Goal: Task Accomplishment & Management: Complete application form

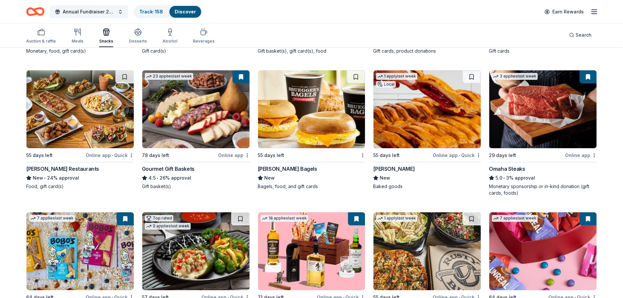
scroll to position [229, 0]
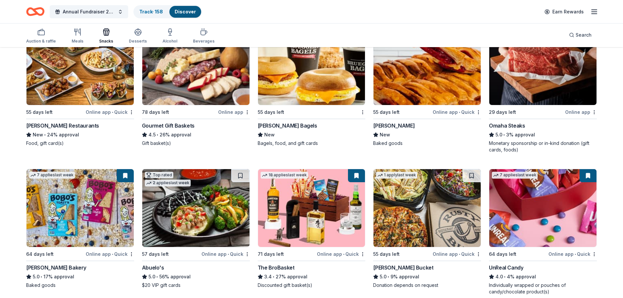
click at [344, 219] on img at bounding box center [311, 208] width 107 height 78
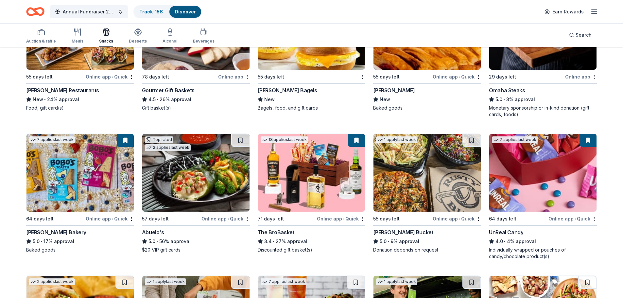
scroll to position [295, 0]
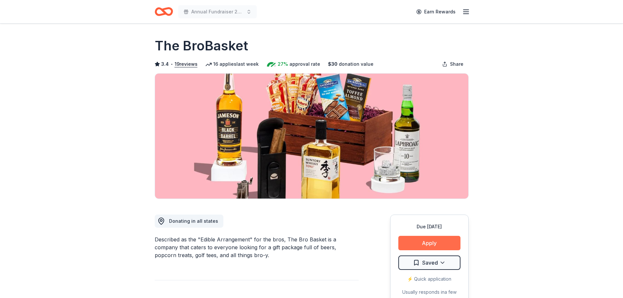
click at [411, 243] on button "Apply" at bounding box center [430, 243] width 62 height 14
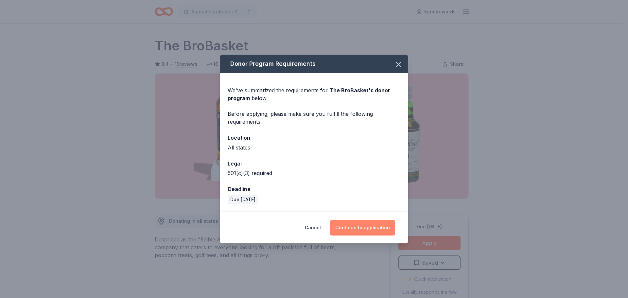
click at [380, 226] on button "Continue to application" at bounding box center [362, 228] width 65 height 16
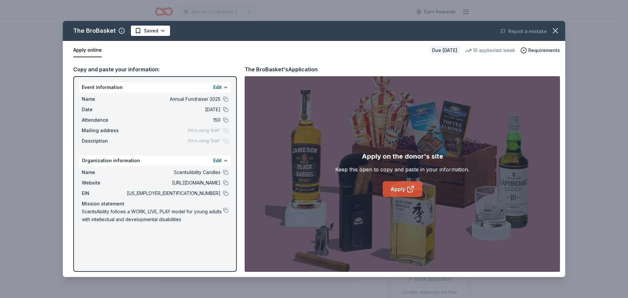
click at [402, 190] on link "Apply" at bounding box center [403, 189] width 40 height 16
click at [152, 30] on html "Annual Fundraiser 2025 Earn Rewards Due in 71 days Share The BroBasket 3.4 • 19…" at bounding box center [314, 149] width 628 height 298
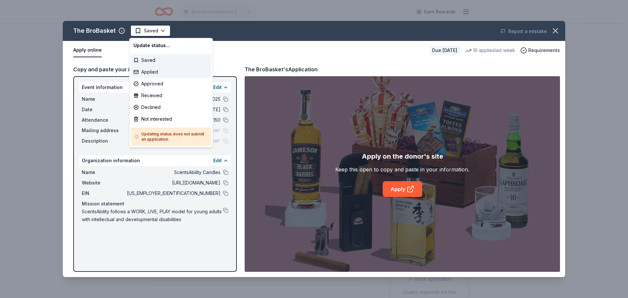
click at [155, 74] on div "Applied" at bounding box center [171, 72] width 80 height 12
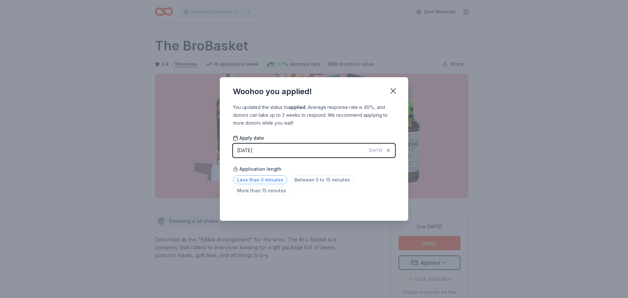
click at [270, 177] on span "Less than 5 minutes" at bounding box center [260, 179] width 55 height 9
click at [391, 91] on icon "button" at bounding box center [393, 90] width 9 height 9
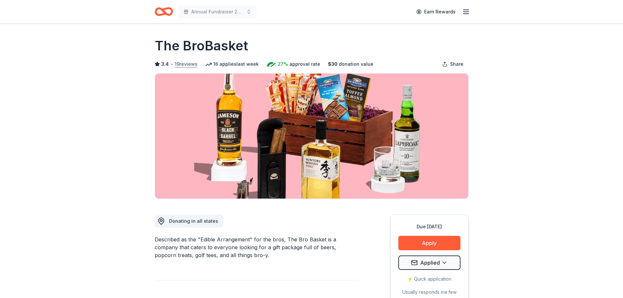
click at [190, 63] on button "19 reviews" at bounding box center [186, 64] width 23 height 8
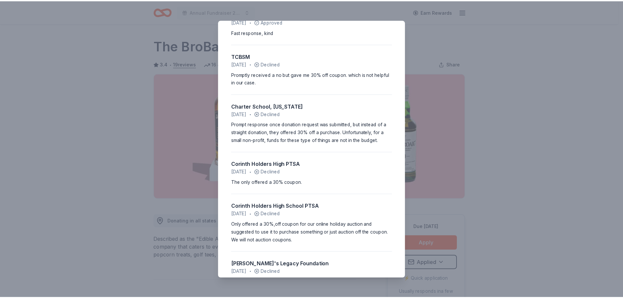
scroll to position [226, 0]
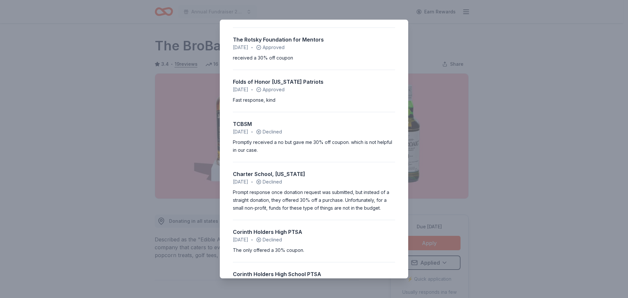
click at [545, 106] on div "3.4 • 19 reviews Pilgrim Lutheran School February 2024 • Approved Easy applicat…" at bounding box center [314, 149] width 628 height 298
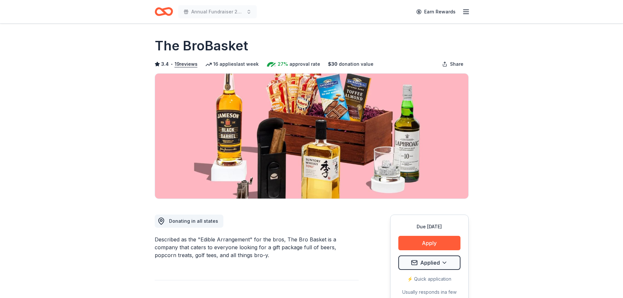
click at [162, 14] on icon "Home" at bounding box center [161, 11] width 10 height 7
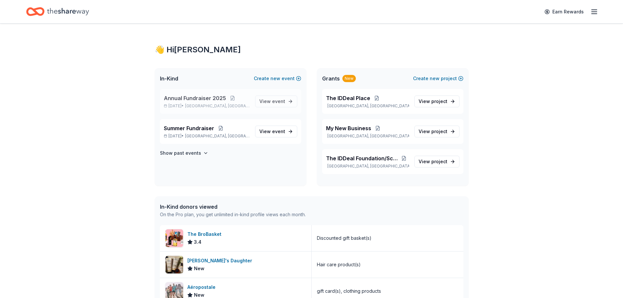
click at [199, 99] on span "Annual Fundraiser 2025" at bounding box center [195, 98] width 62 height 8
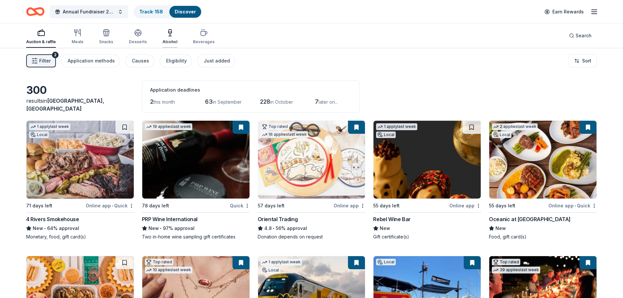
click at [170, 41] on div "Alcohol" at bounding box center [170, 41] width 15 height 5
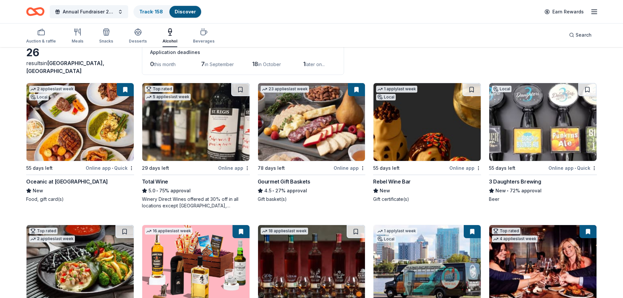
scroll to position [33, 0]
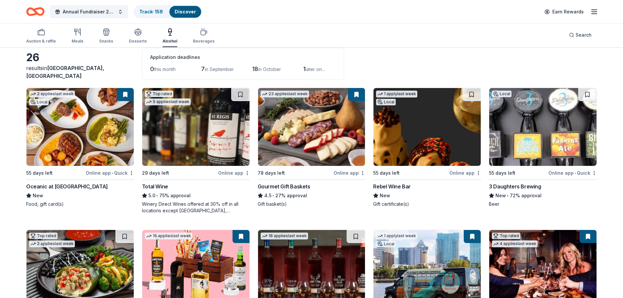
click at [527, 130] on img at bounding box center [543, 127] width 107 height 78
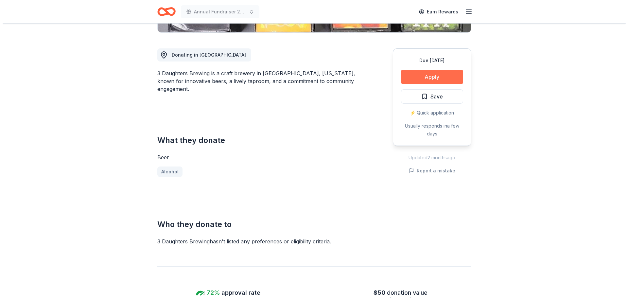
scroll to position [164, 0]
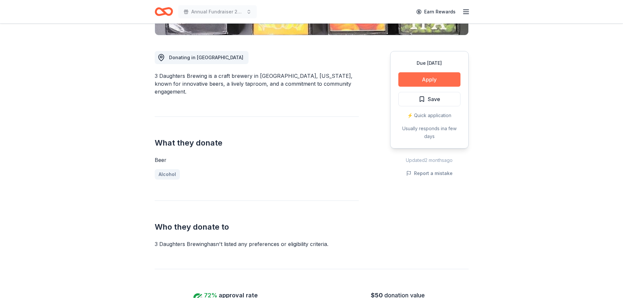
click at [421, 79] on button "Apply" at bounding box center [430, 79] width 62 height 14
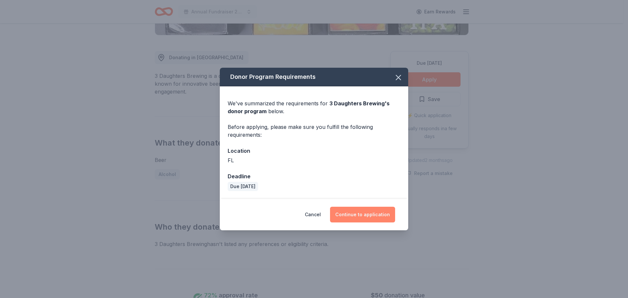
click at [354, 211] on button "Continue to application" at bounding box center [362, 215] width 65 height 16
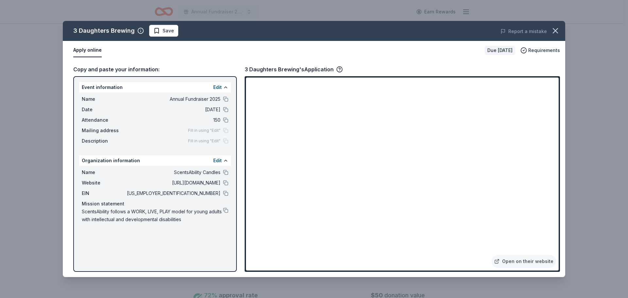
click at [93, 50] on button "Apply online" at bounding box center [87, 51] width 28 height 14
click at [526, 262] on link "Open on their website" at bounding box center [524, 261] width 64 height 13
